Goal: Transaction & Acquisition: Purchase product/service

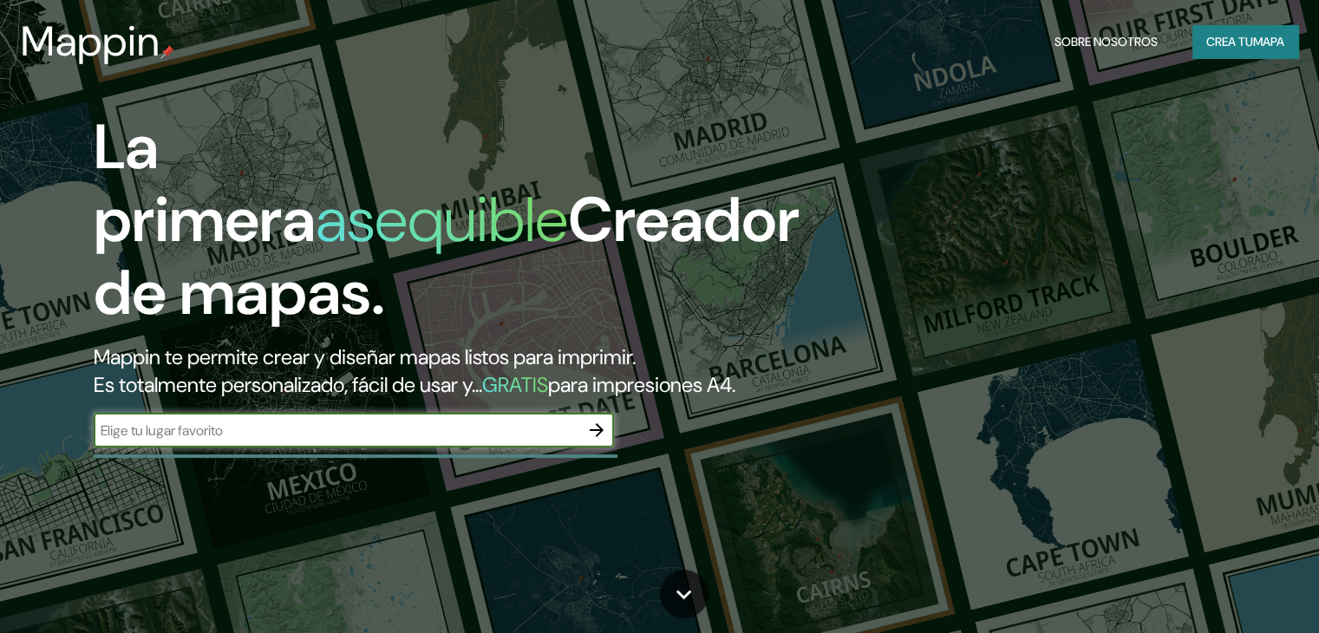
click at [241, 440] on input "text" at bounding box center [337, 431] width 486 height 20
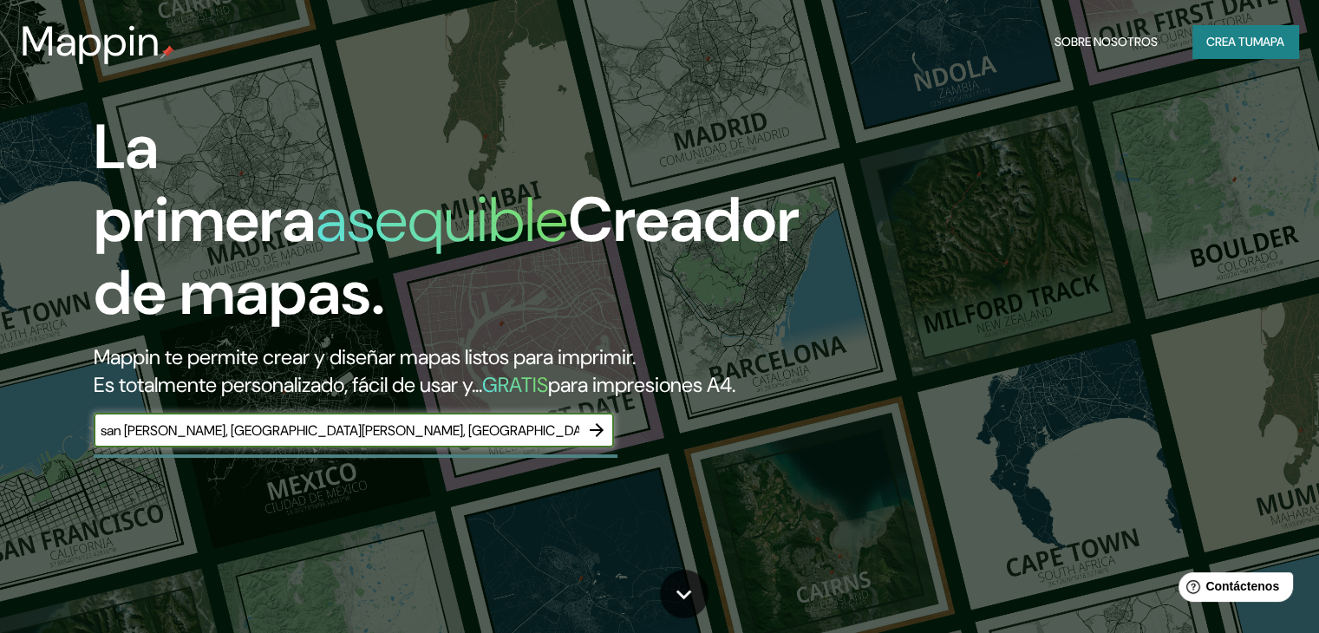
type input "san [PERSON_NAME], [GEOGRAPHIC_DATA][PERSON_NAME], [GEOGRAPHIC_DATA]"
click at [597, 437] on icon "button" at bounding box center [597, 430] width 14 height 14
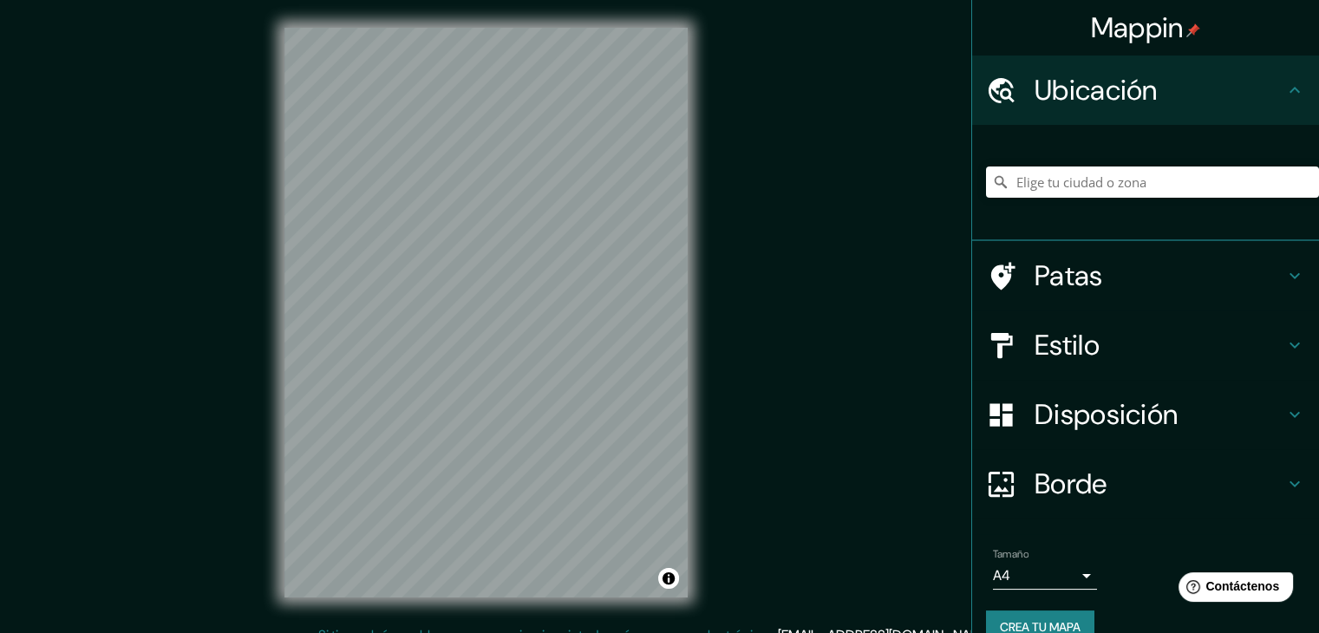
scroll to position [20, 0]
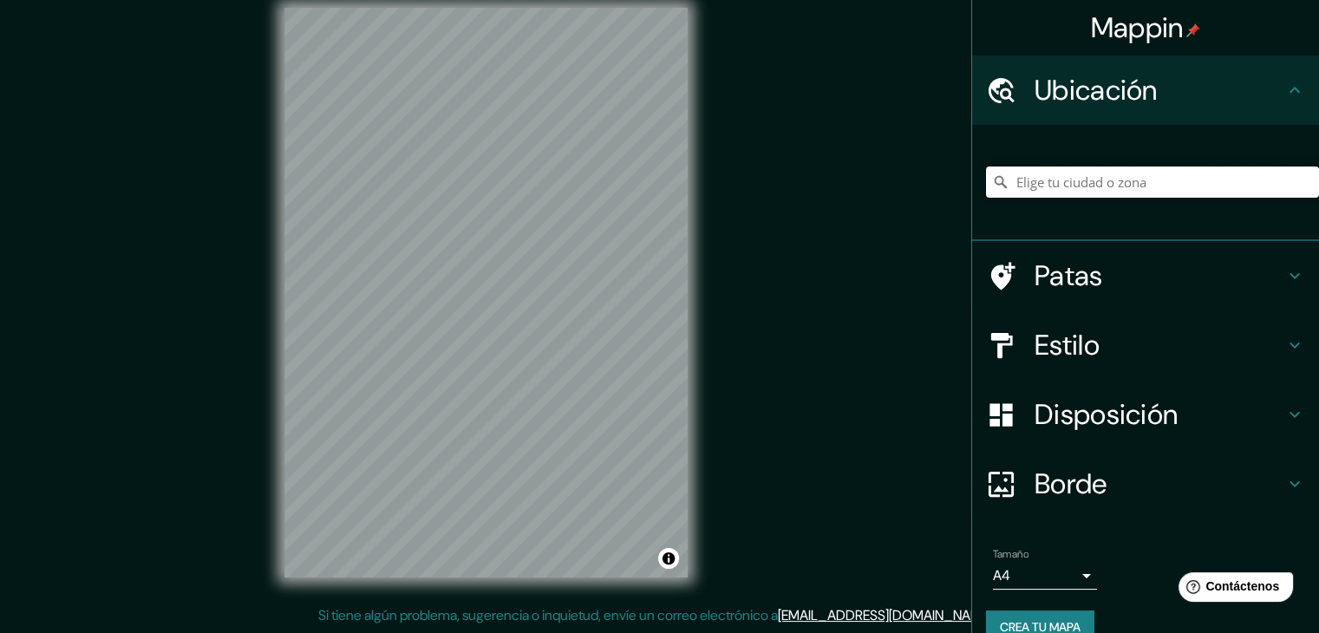
click at [1120, 179] on input "Elige tu ciudad o zona" at bounding box center [1152, 181] width 333 height 31
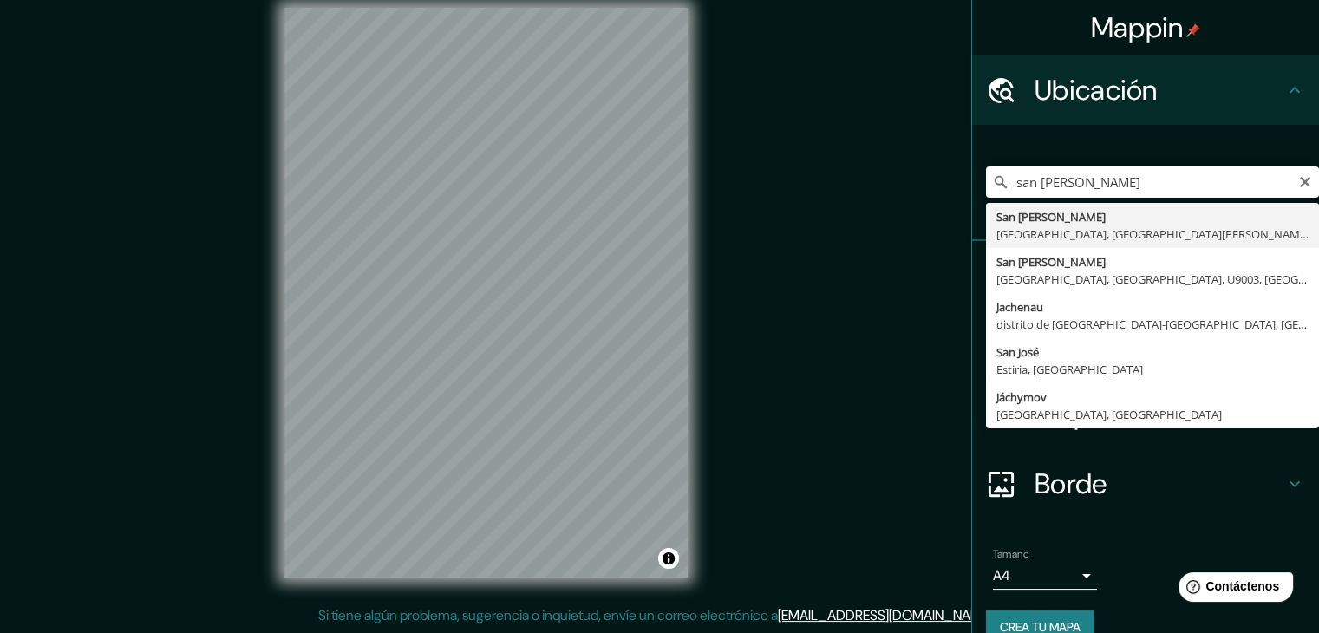
type input "San [PERSON_NAME], [GEOGRAPHIC_DATA], [GEOGRAPHIC_DATA][PERSON_NAME], [GEOGRAPH…"
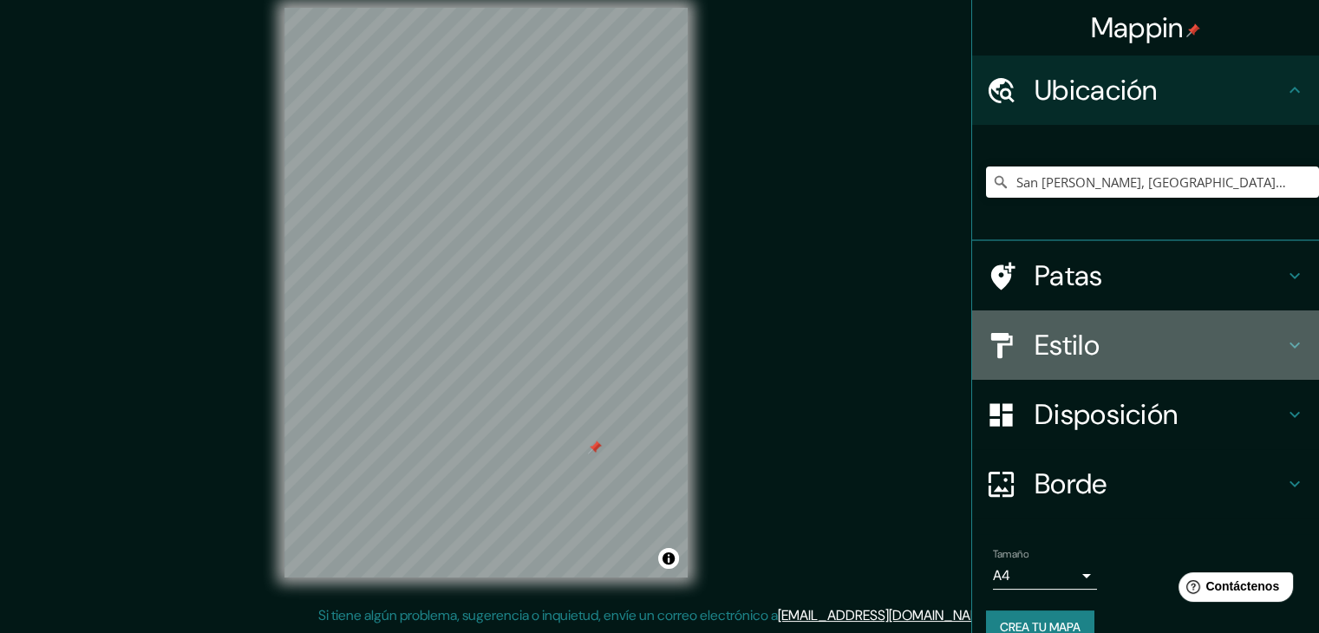
click at [1053, 341] on font "Estilo" at bounding box center [1066, 345] width 65 height 36
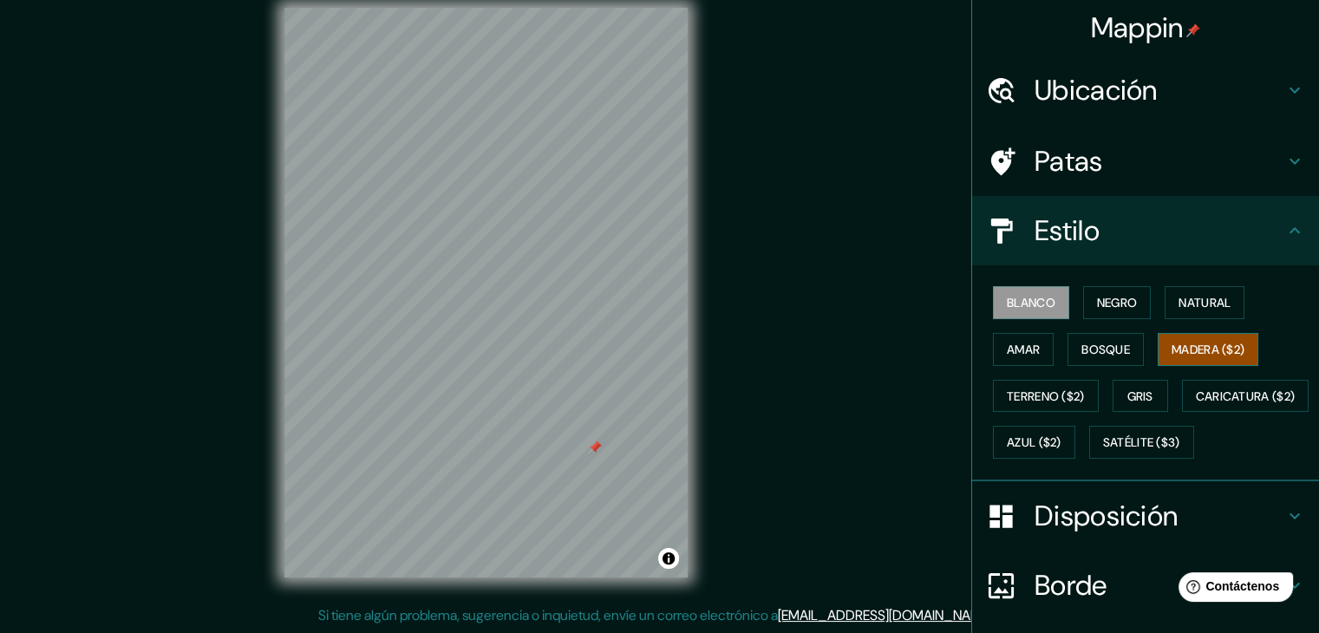
click at [1184, 342] on font "Madera ($2)" at bounding box center [1207, 350] width 73 height 16
click at [1015, 342] on font "Amar" at bounding box center [1023, 350] width 33 height 16
